Goal: Find specific page/section: Find specific page/section

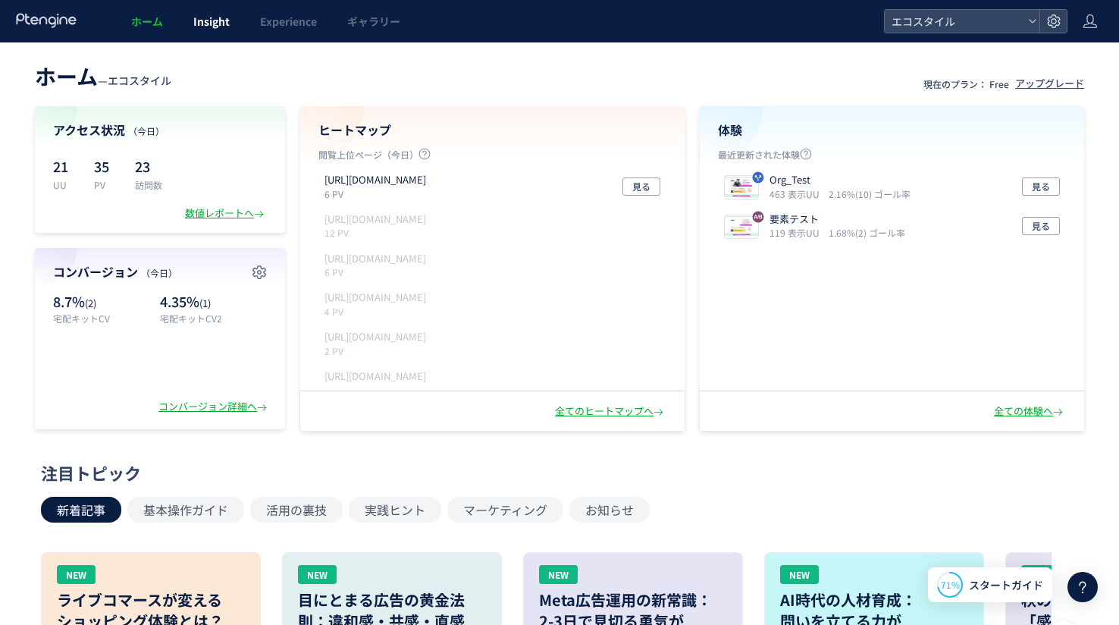
click at [231, 19] on link "Insight" at bounding box center [211, 21] width 67 height 42
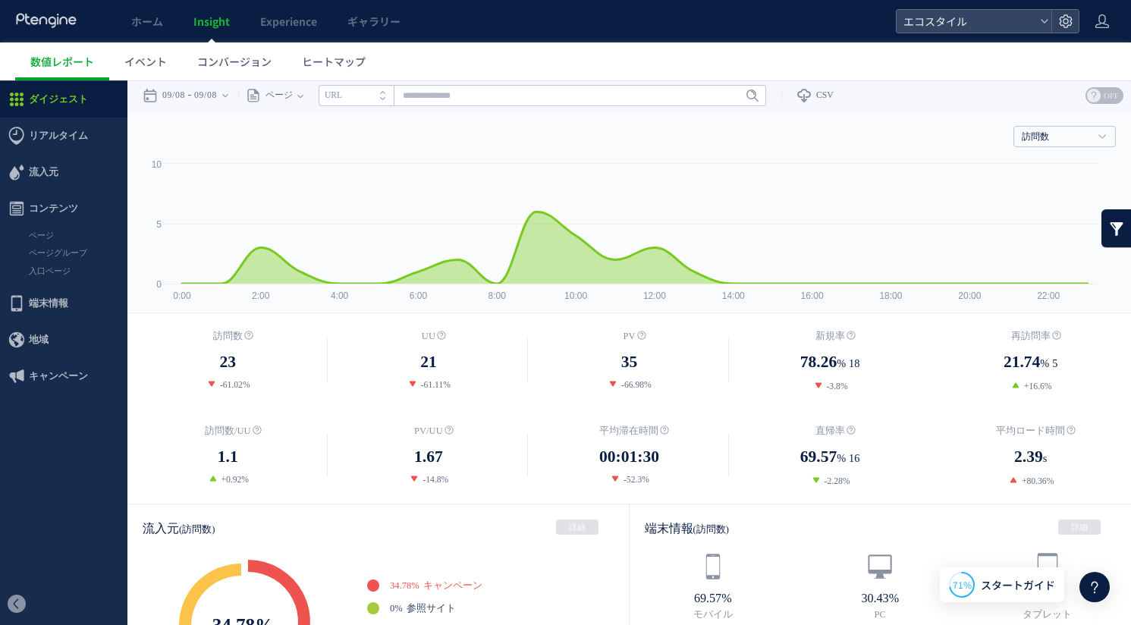
click at [216, 33] on link "Insight" at bounding box center [211, 21] width 67 height 42
click at [158, 64] on span "イベント" at bounding box center [145, 61] width 42 height 15
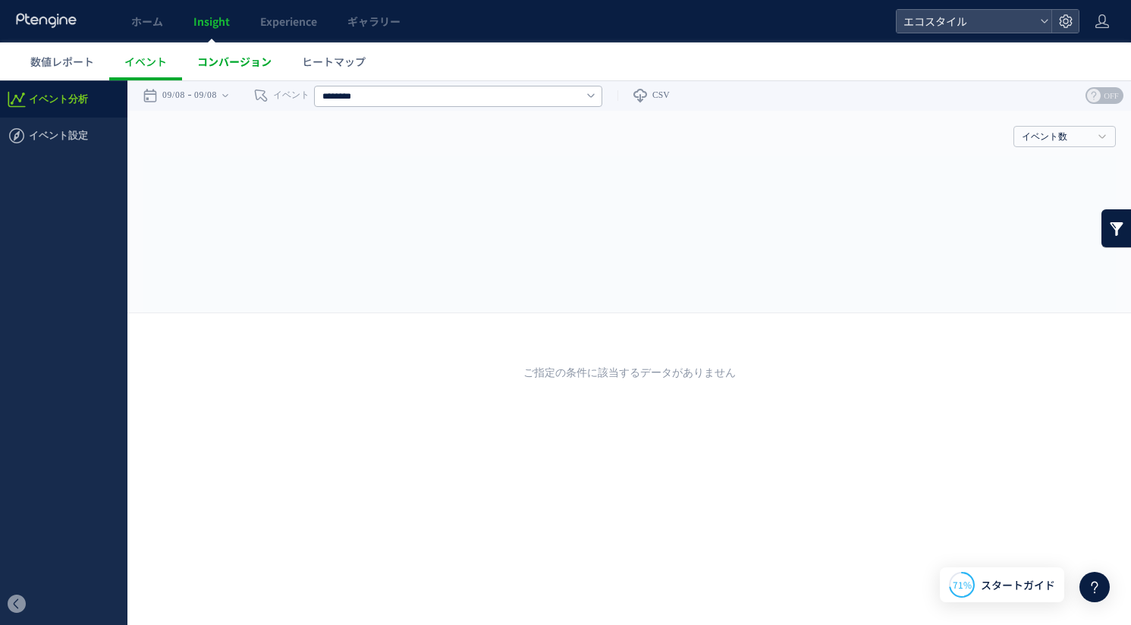
click at [247, 67] on span "コンバージョン" at bounding box center [234, 61] width 74 height 15
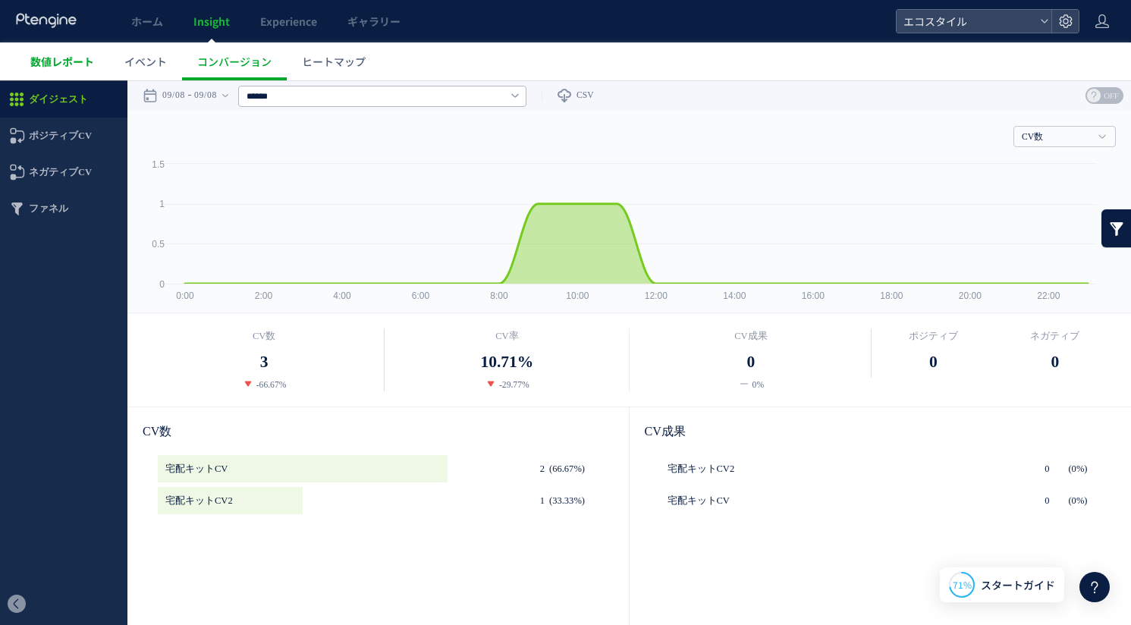
click at [86, 61] on span "数値レポート" at bounding box center [62, 61] width 64 height 15
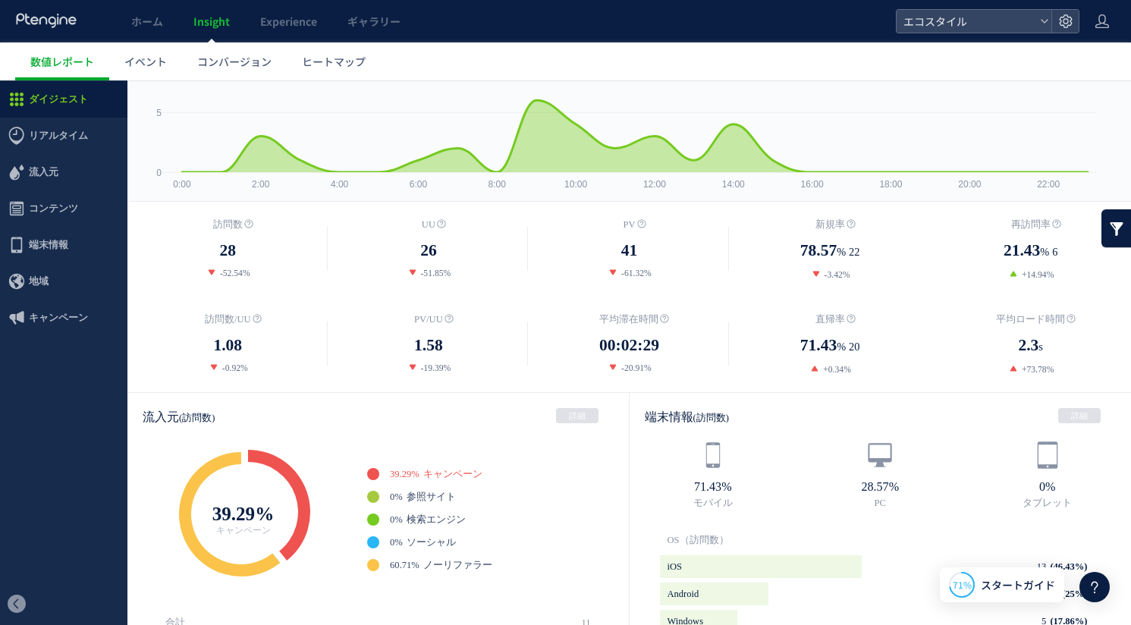
scroll to position [142, 0]
